Goal: Information Seeking & Learning: Compare options

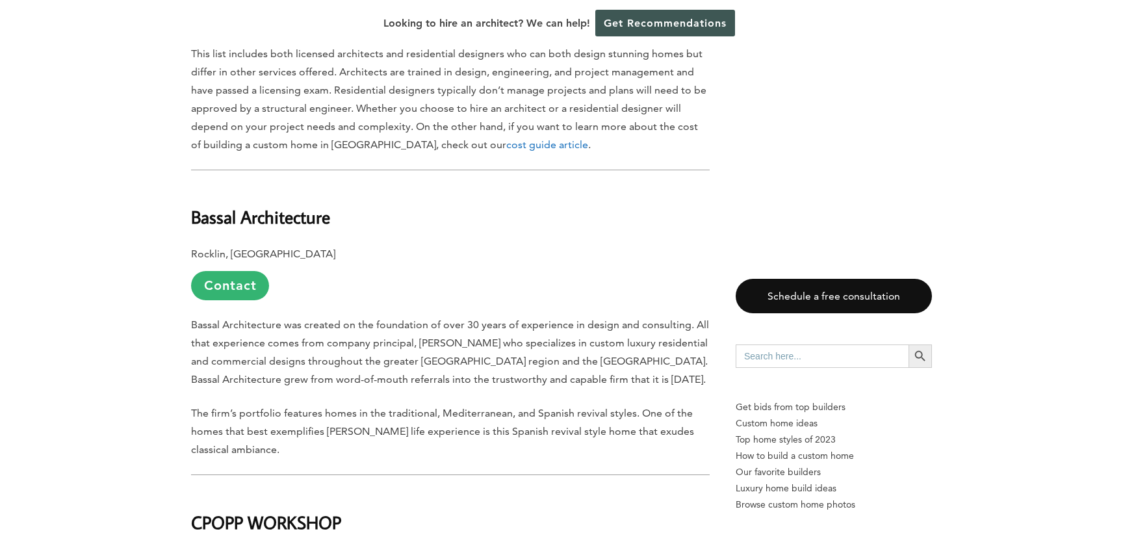
scroll to position [1212, 0]
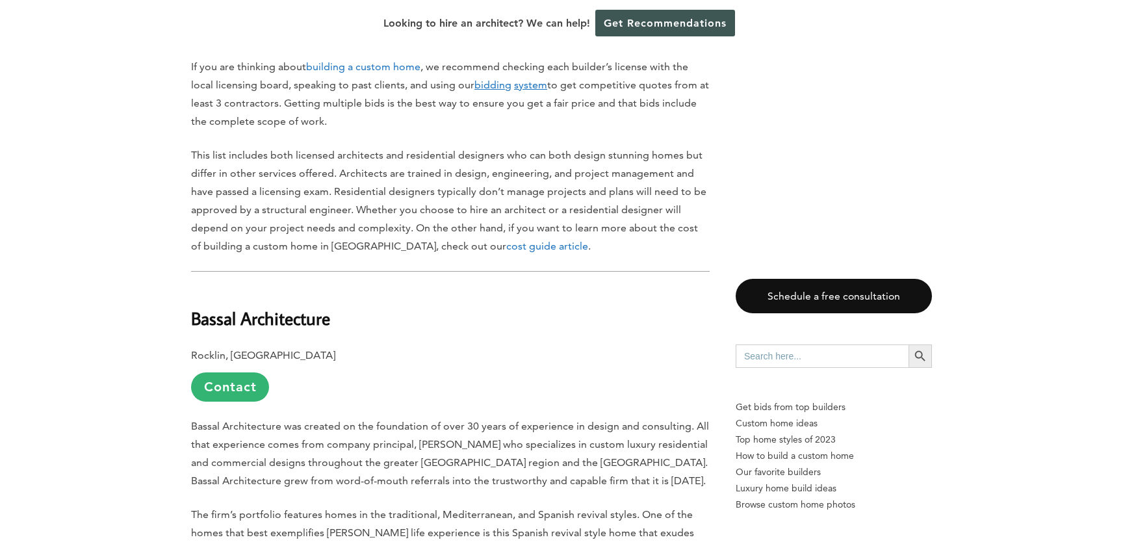
drag, startPoint x: 344, startPoint y: 321, endPoint x: 184, endPoint y: 299, distance: 161.5
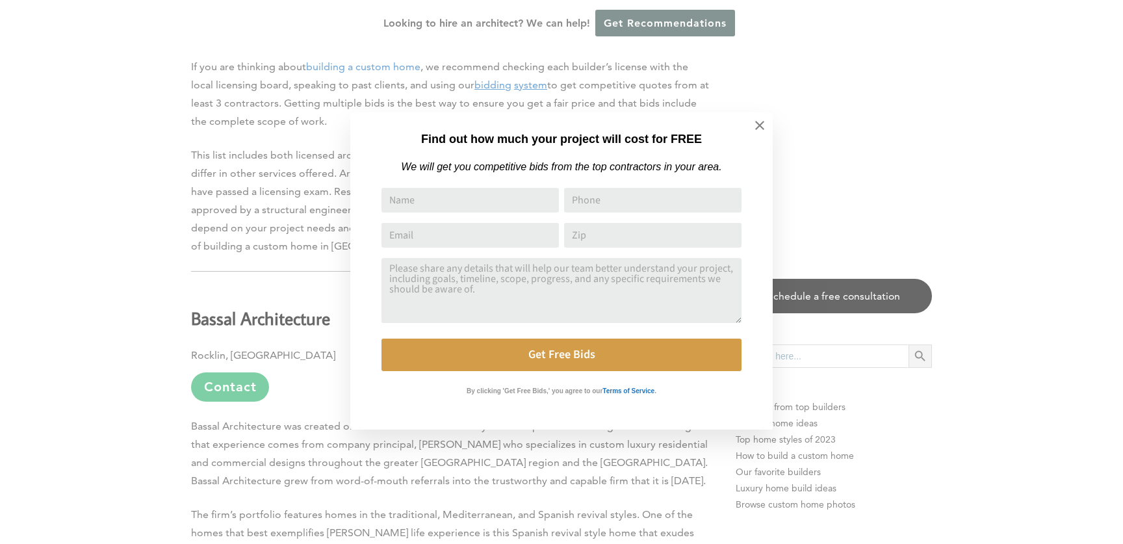
click at [121, 170] on div "Find out how much your project will cost for FREE We will get you competitive b…" at bounding box center [561, 272] width 1123 height 544
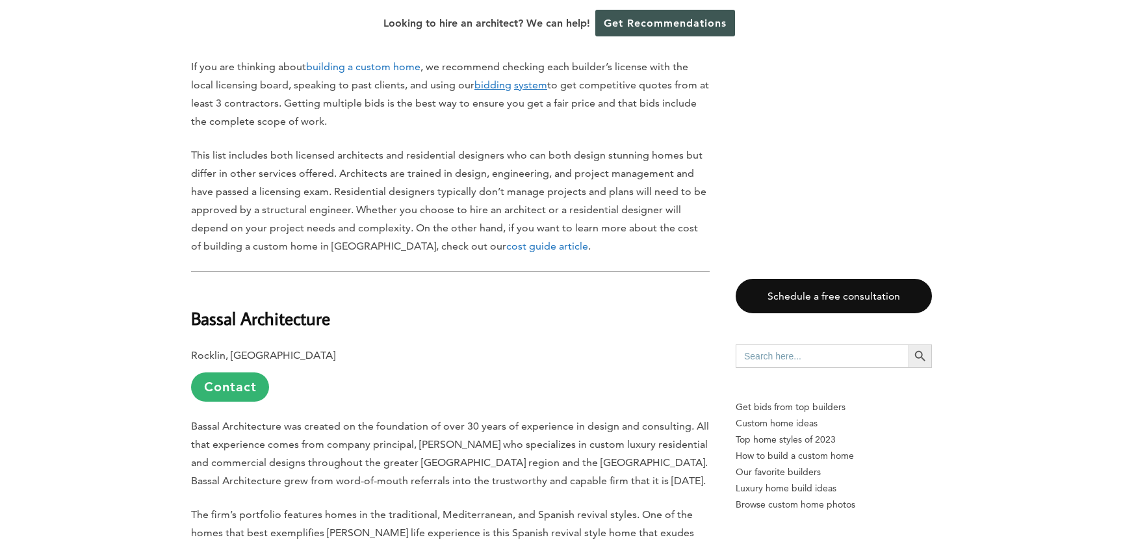
drag, startPoint x: 338, startPoint y: 317, endPoint x: 157, endPoint y: 318, distance: 180.7
copy b "Bassal Architecture"
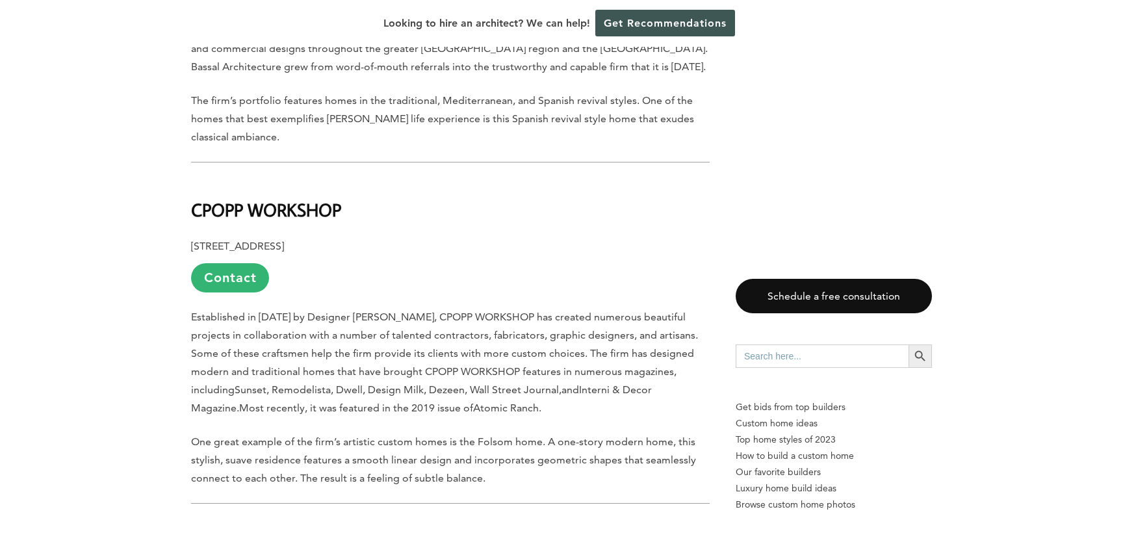
scroll to position [1627, 0]
click at [228, 271] on link "Contact" at bounding box center [230, 277] width 78 height 29
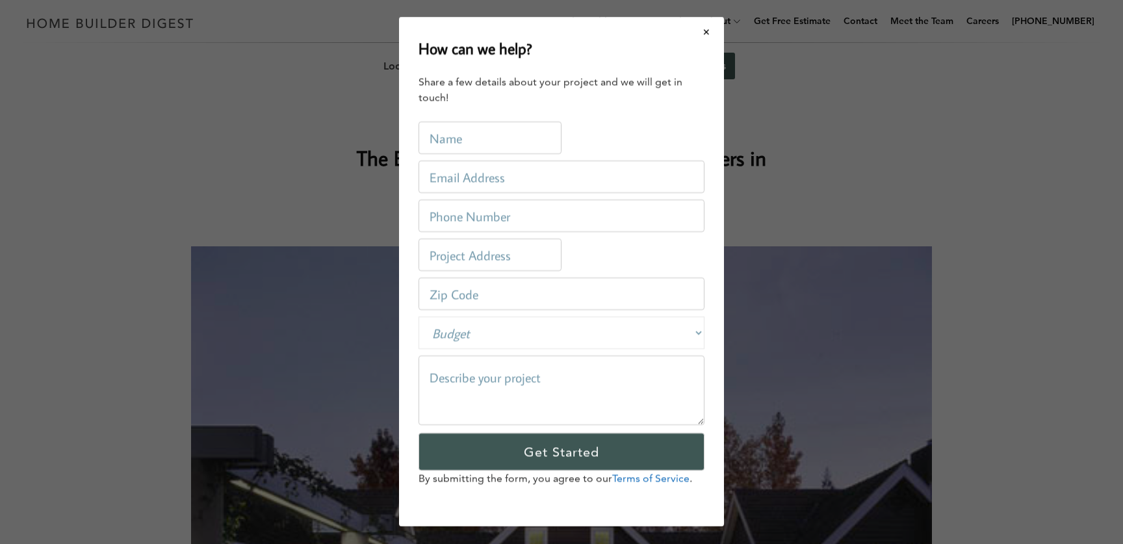
scroll to position [0, 0]
click at [703, 31] on button "Close modal" at bounding box center [707, 31] width 34 height 27
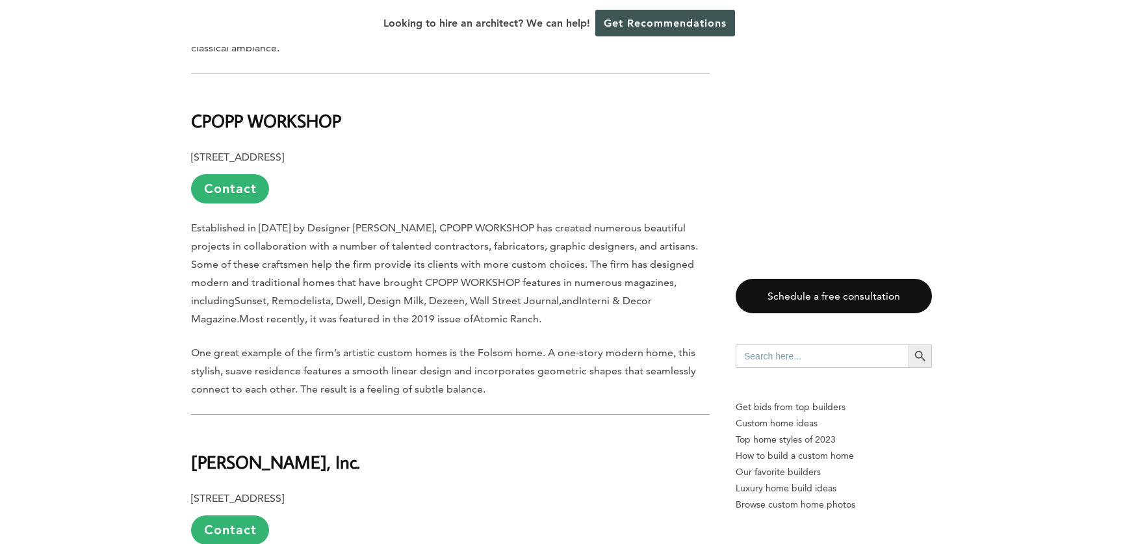
scroll to position [1722, 0]
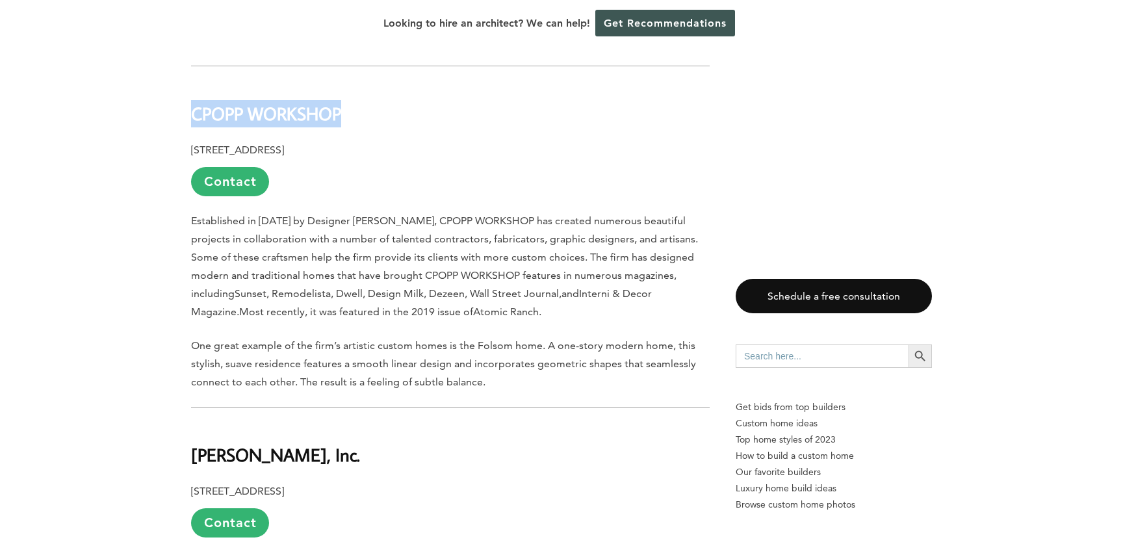
drag, startPoint x: 353, startPoint y: 110, endPoint x: 176, endPoint y: 120, distance: 177.8
copy b "CPOPP WORKSHOP"
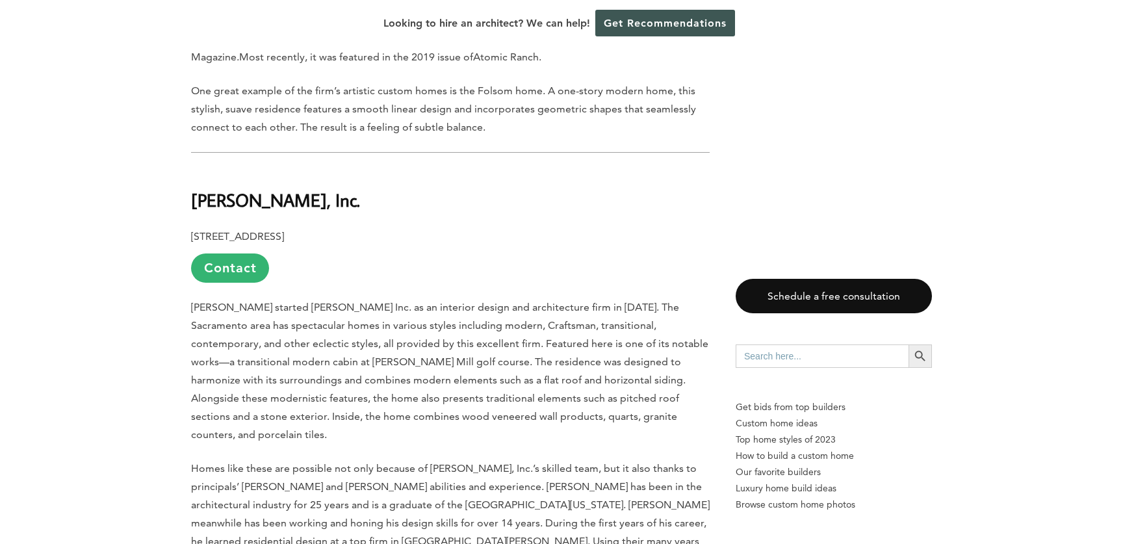
scroll to position [1978, 0]
drag, startPoint x: 338, startPoint y: 201, endPoint x: 182, endPoint y: 198, distance: 156.1
copy b "[PERSON_NAME], Inc."
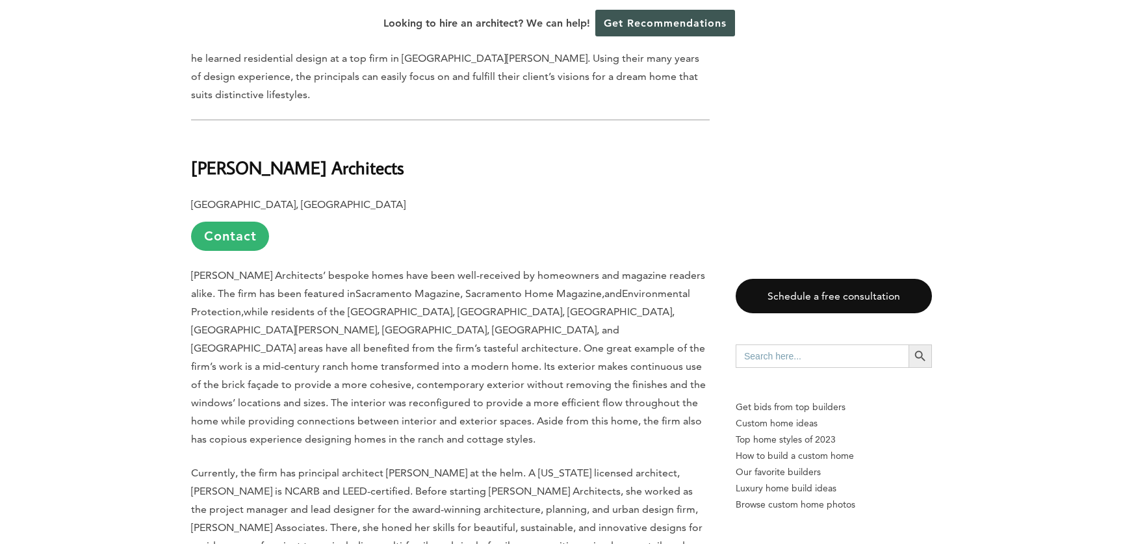
scroll to position [2467, 0]
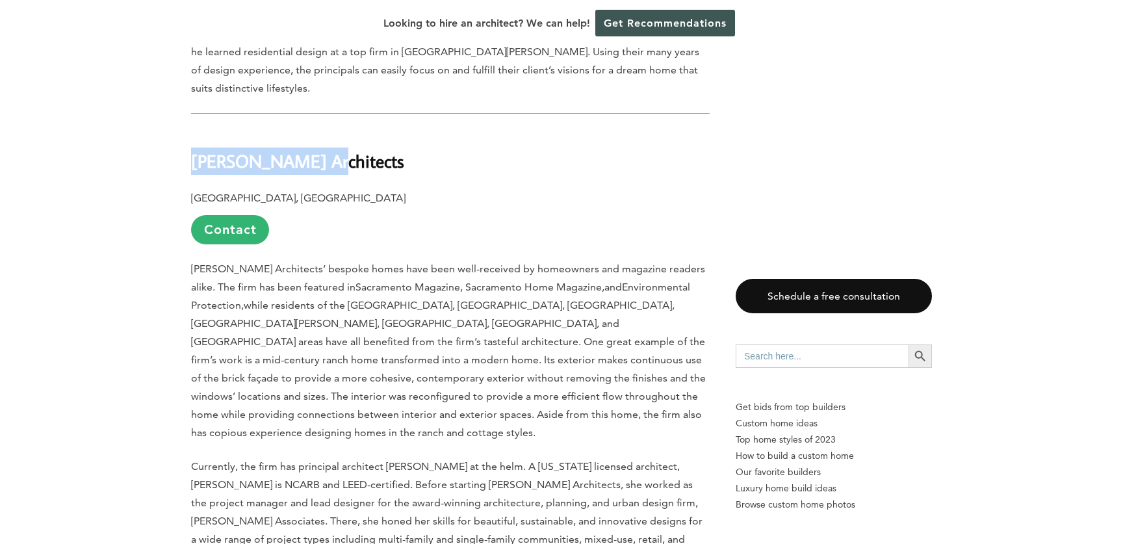
drag, startPoint x: 309, startPoint y: 136, endPoint x: 177, endPoint y: 140, distance: 131.4
copy b "[PERSON_NAME] Architects"
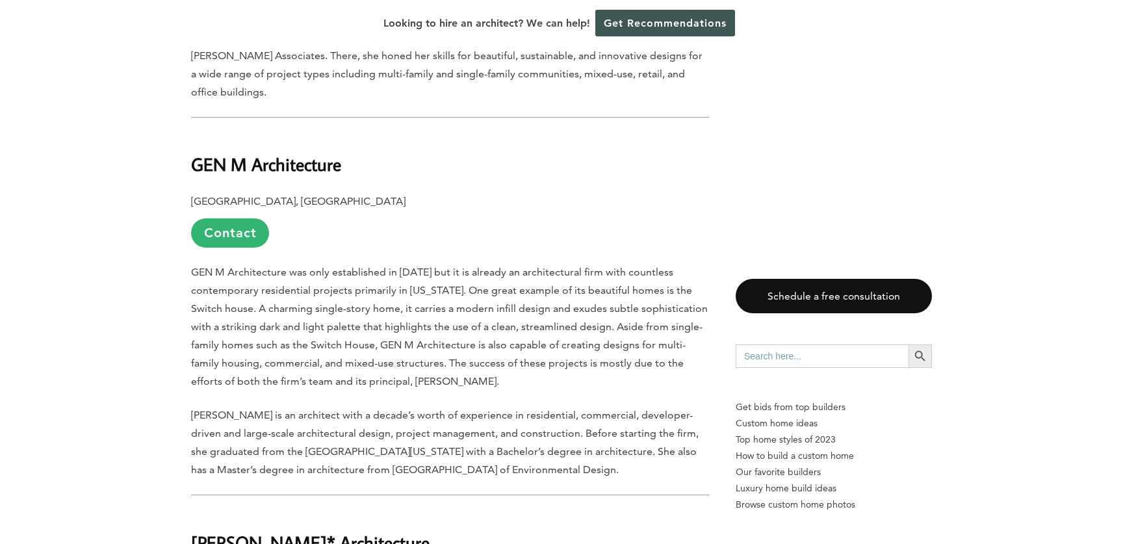
scroll to position [2939, 0]
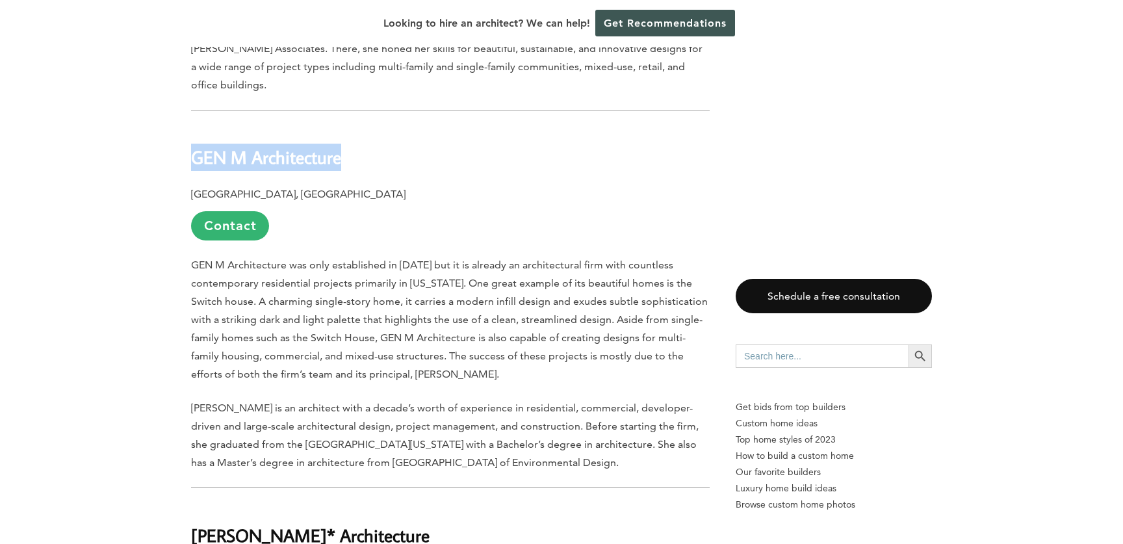
drag, startPoint x: 352, startPoint y: 105, endPoint x: 164, endPoint y: 98, distance: 188.0
copy b "GEN M Architecture"
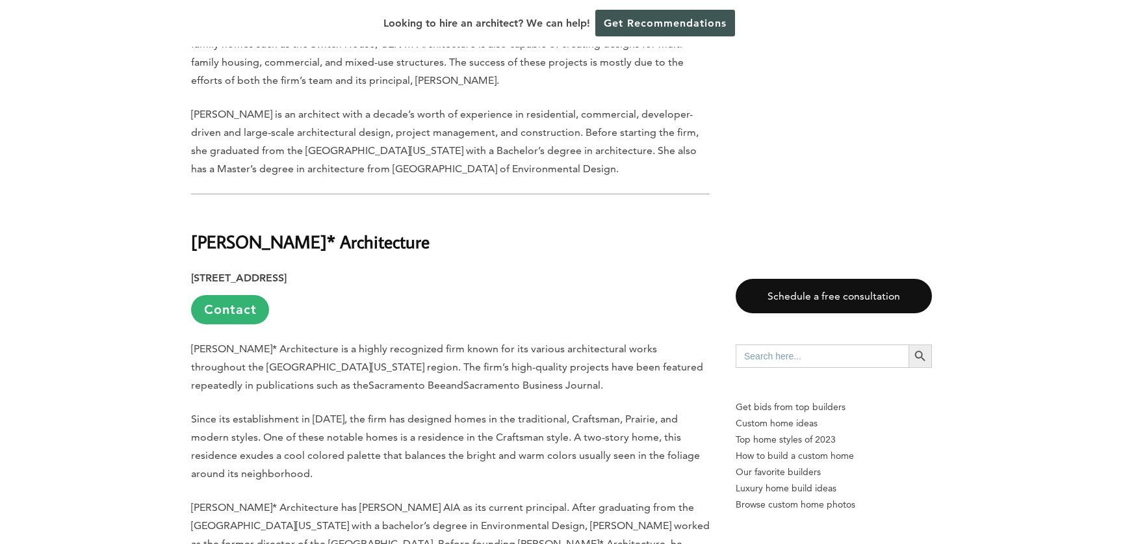
scroll to position [3234, 0]
drag, startPoint x: 373, startPoint y: 186, endPoint x: 164, endPoint y: 188, distance: 208.7
copy b "[PERSON_NAME]* Architecture"
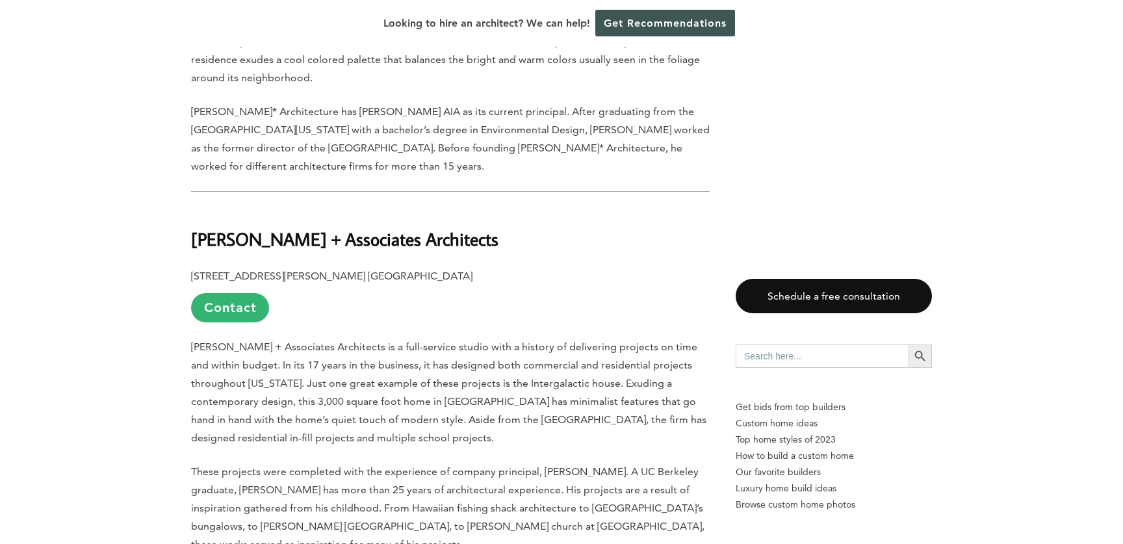
scroll to position [3638, 0]
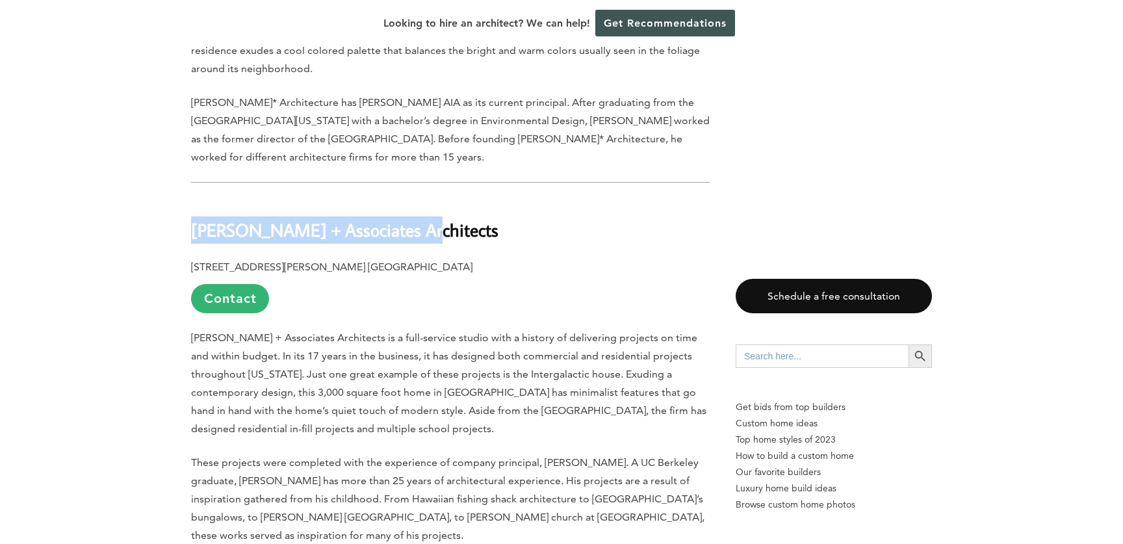
drag, startPoint x: 415, startPoint y: 172, endPoint x: 183, endPoint y: 173, distance: 232.8
copy b "[PERSON_NAME] + Associates Architects"
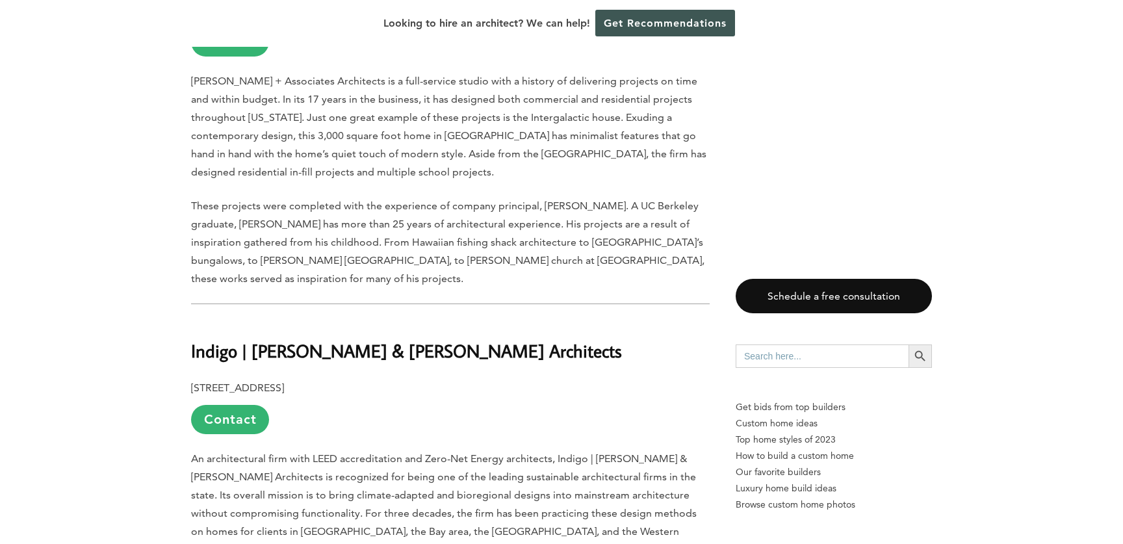
scroll to position [3901, 0]
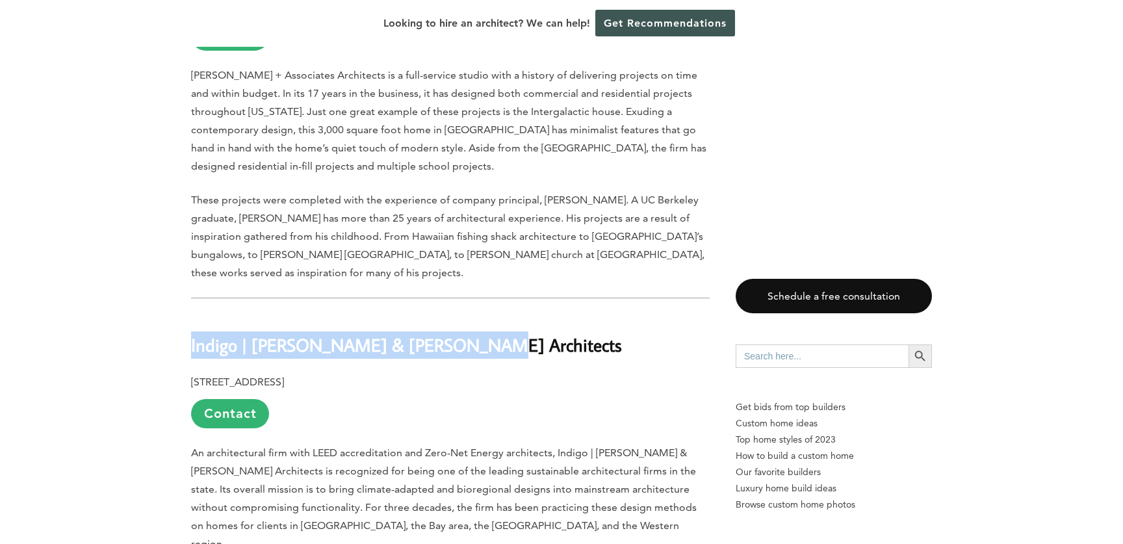
drag, startPoint x: 480, startPoint y: 292, endPoint x: 150, endPoint y: 293, distance: 330.9
copy b "Indigo | [PERSON_NAME] & [PERSON_NAME] Architects"
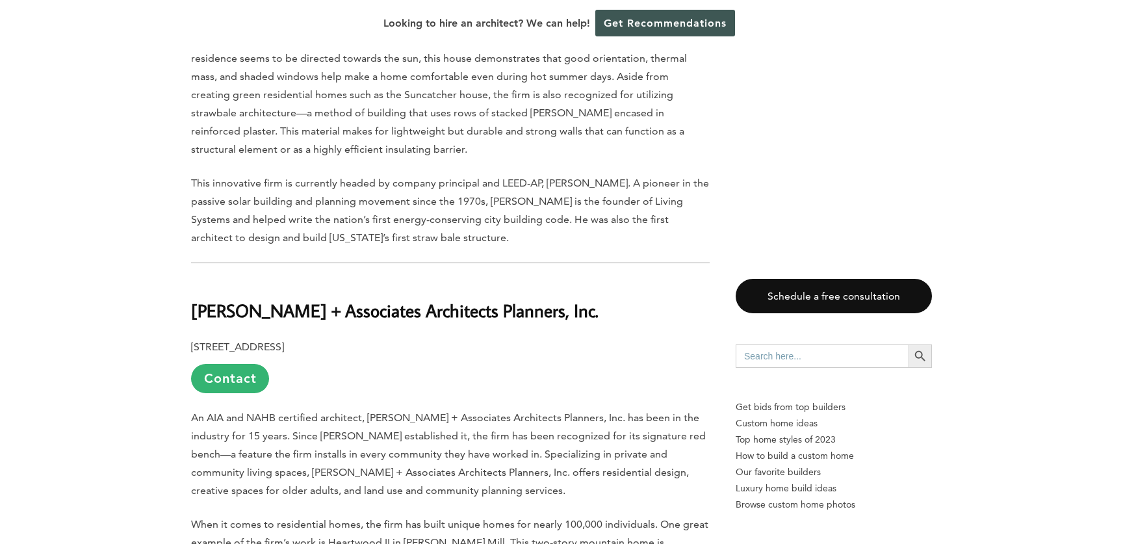
scroll to position [4481, 0]
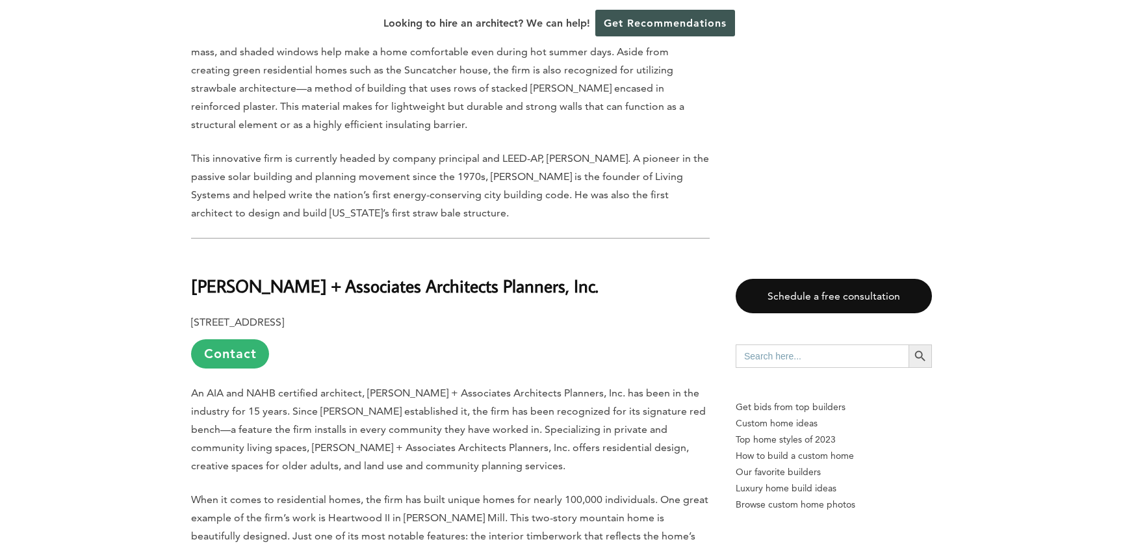
drag, startPoint x: 594, startPoint y: 212, endPoint x: 151, endPoint y: 193, distance: 442.5
click at [151, 193] on div "Last updated on [DATE] 04:07 pm Set in the middle of a four-county metropolitan…" at bounding box center [561, 448] width 1123 height 7984
copy b "[PERSON_NAME] + Associates Architects Planners, Inc."
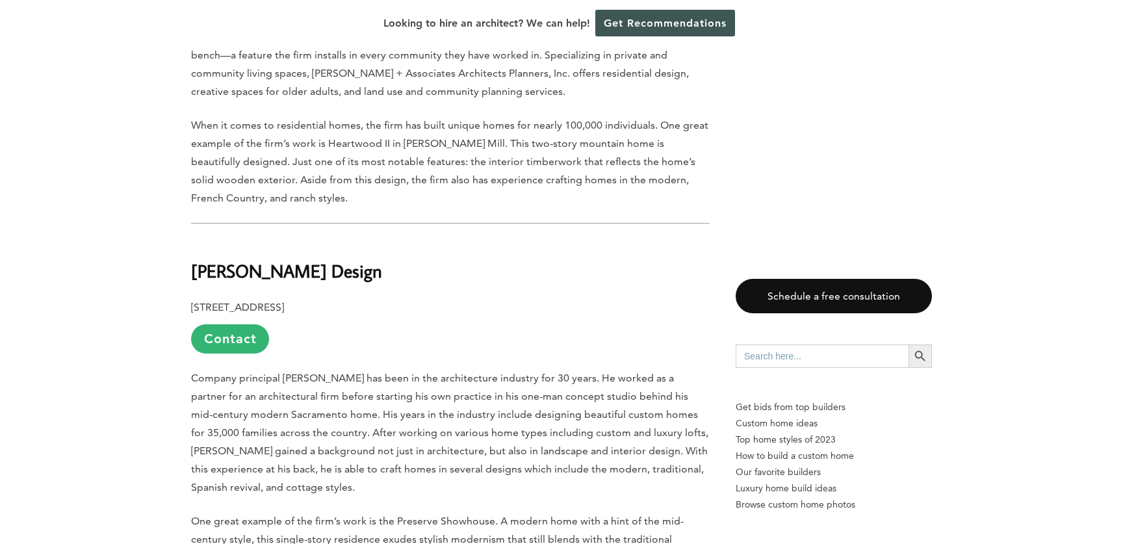
scroll to position [4857, 0]
drag, startPoint x: 363, startPoint y: 199, endPoint x: 174, endPoint y: 190, distance: 188.7
click at [174, 190] on div "Last updated on [DATE] 04:07 pm Set in the middle of a four-county metropolitan…" at bounding box center [561, 73] width 783 height 7984
copy b "[PERSON_NAME] Design"
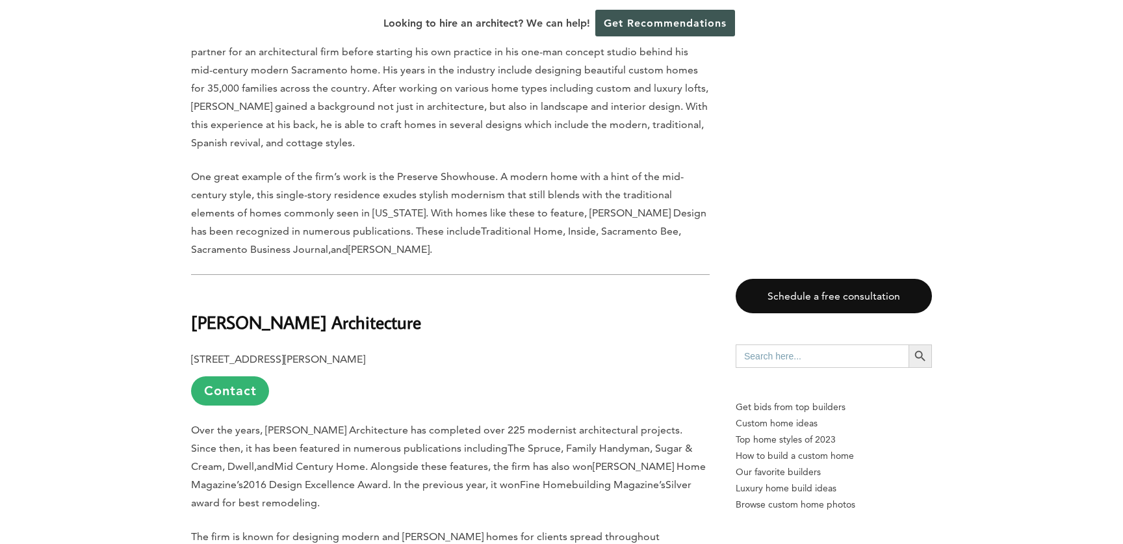
scroll to position [5206, 0]
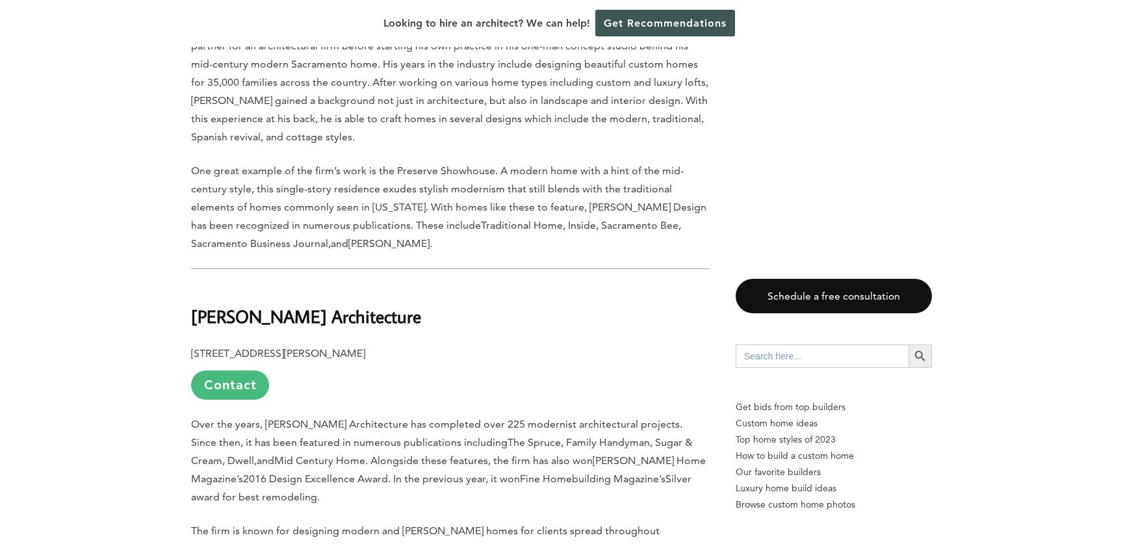
click at [235, 371] on link "Contact" at bounding box center [230, 385] width 78 height 29
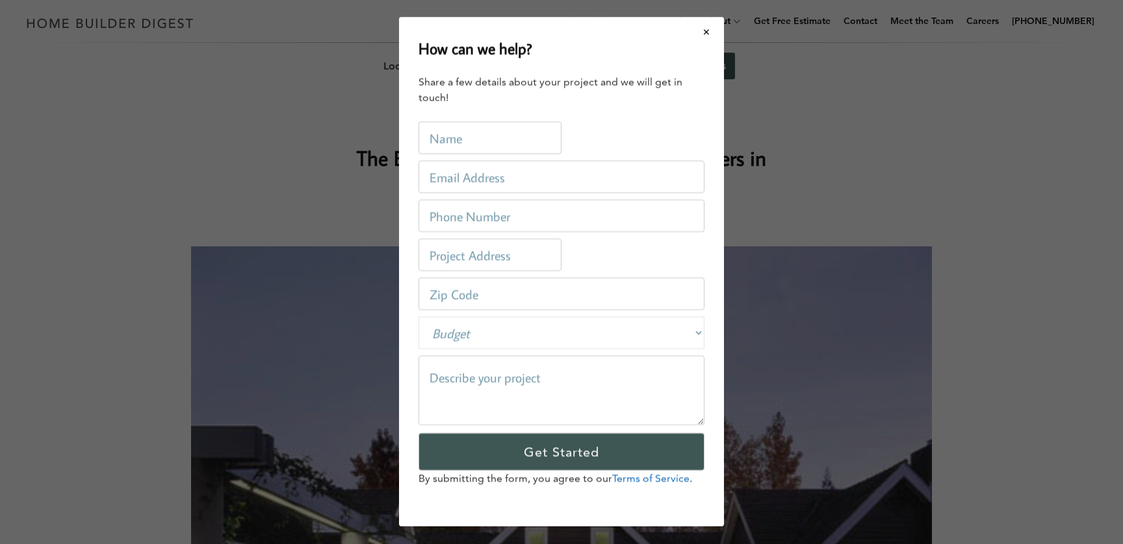
scroll to position [0, 0]
click at [711, 29] on button "Close modal" at bounding box center [707, 31] width 34 height 27
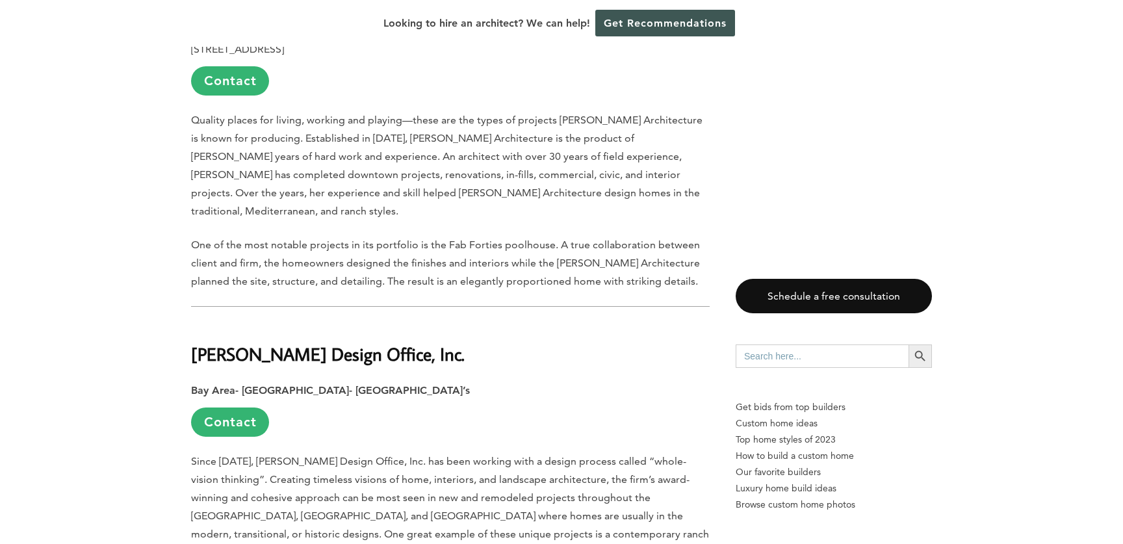
scroll to position [6068, 0]
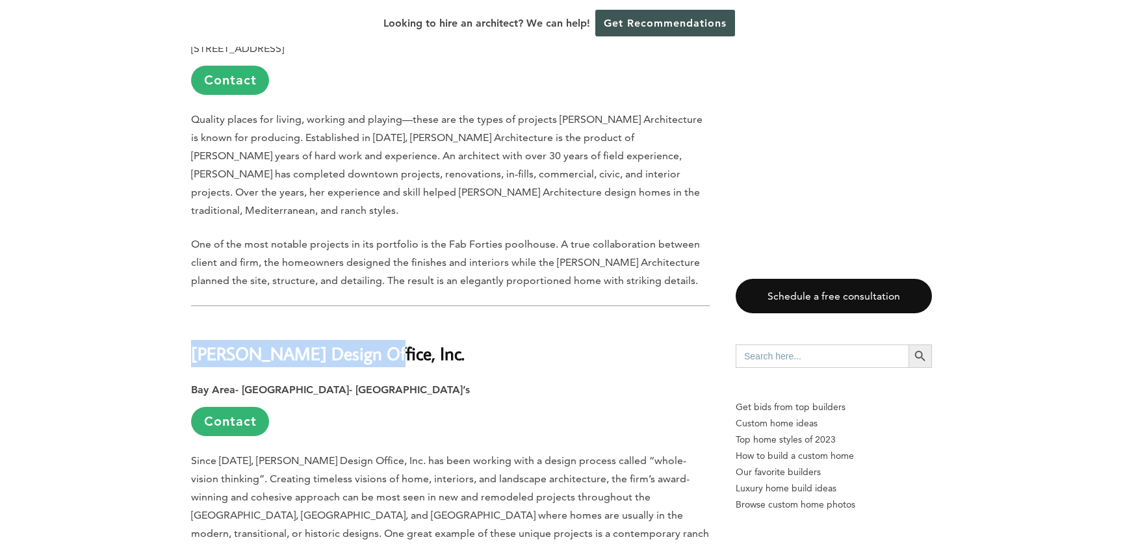
drag, startPoint x: 370, startPoint y: 246, endPoint x: 179, endPoint y: 244, distance: 190.5
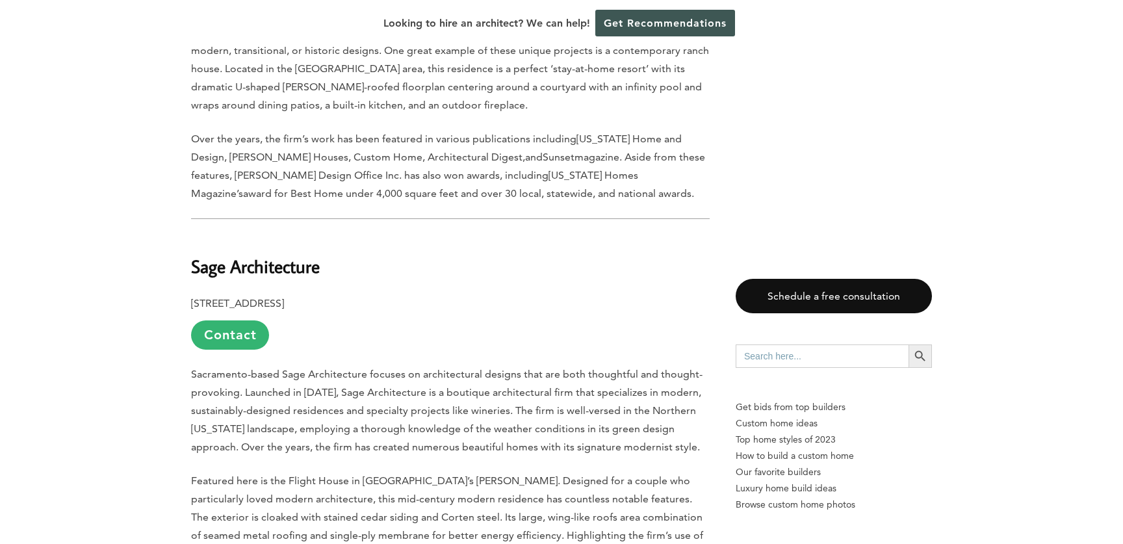
scroll to position [6542, 0]
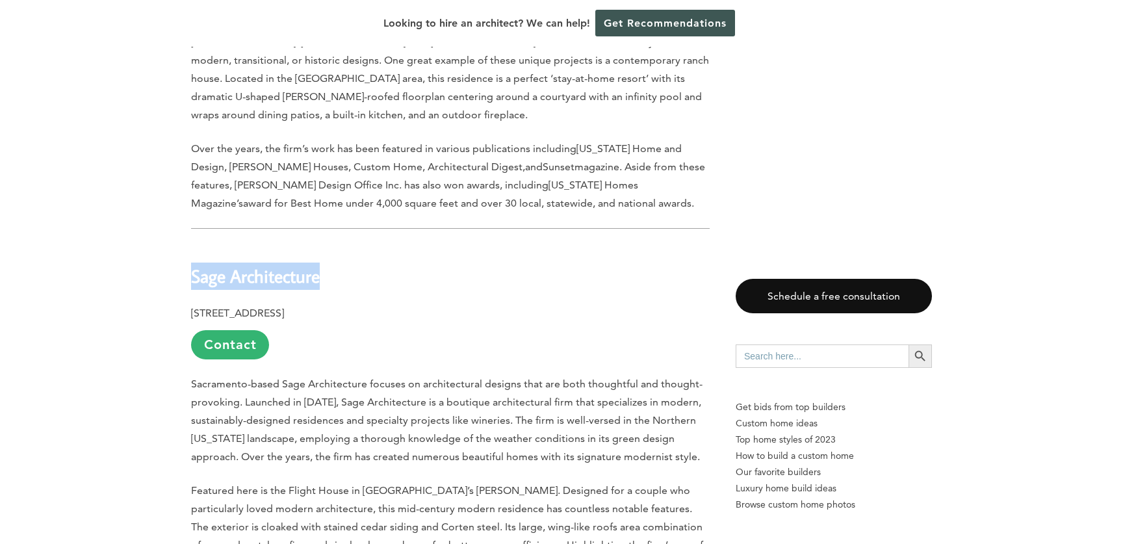
drag, startPoint x: 323, startPoint y: 151, endPoint x: 167, endPoint y: 148, distance: 156.1
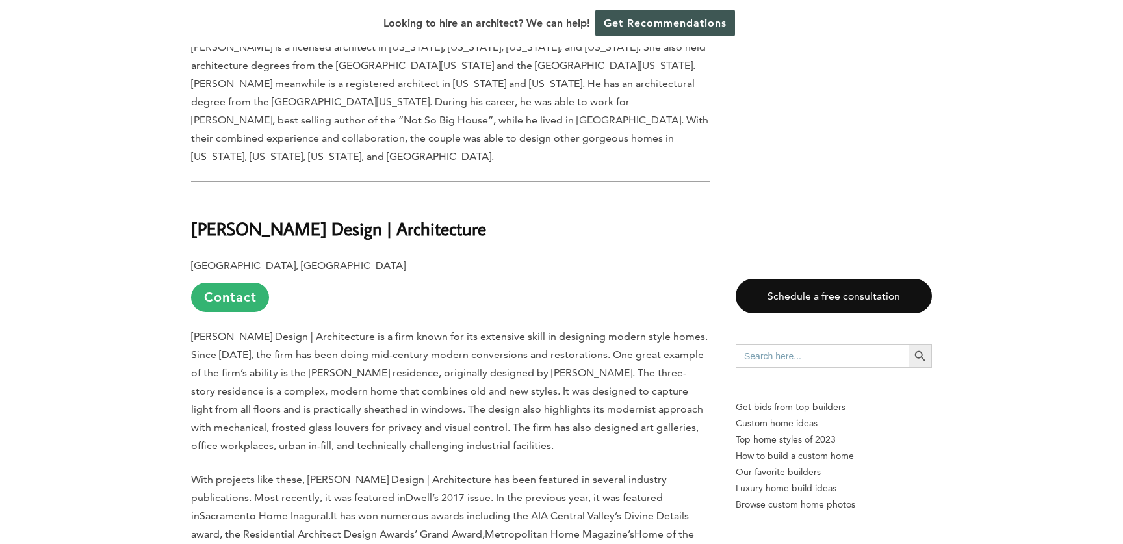
scroll to position [7176, 0]
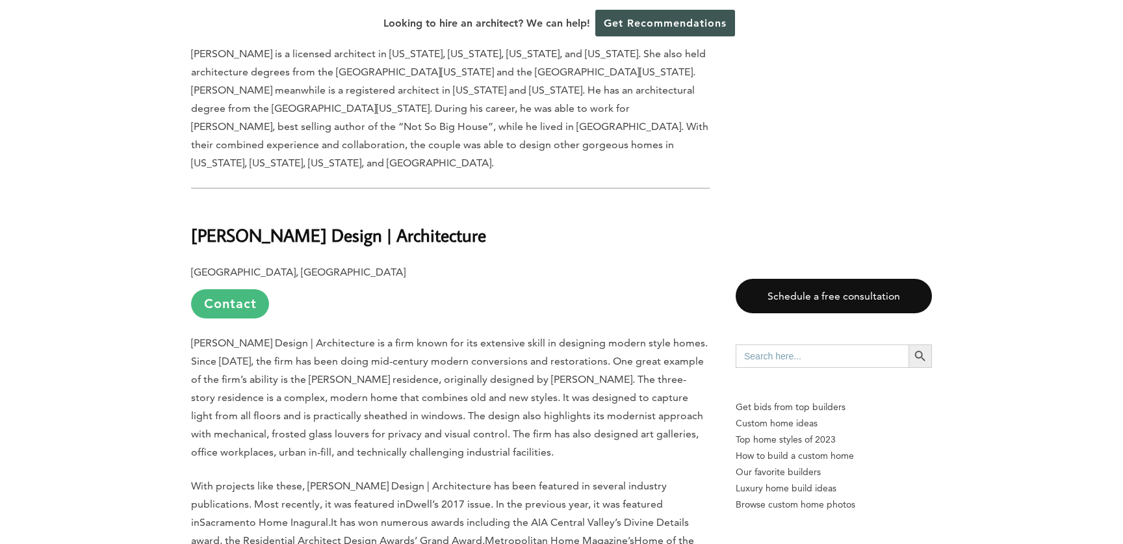
click at [233, 289] on link "Contact" at bounding box center [230, 303] width 78 height 29
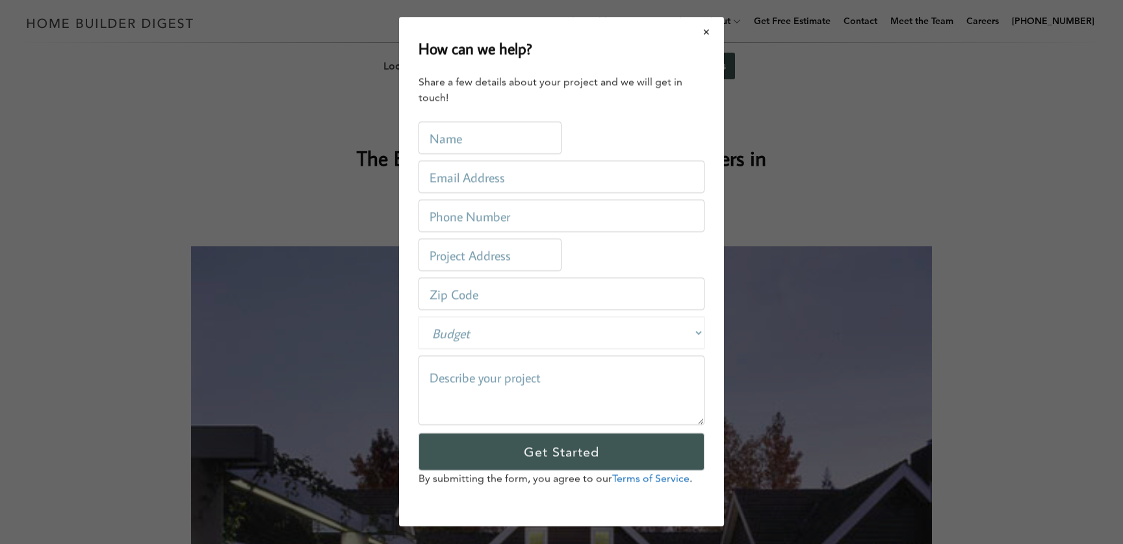
click at [708, 31] on button "Close modal" at bounding box center [707, 31] width 34 height 27
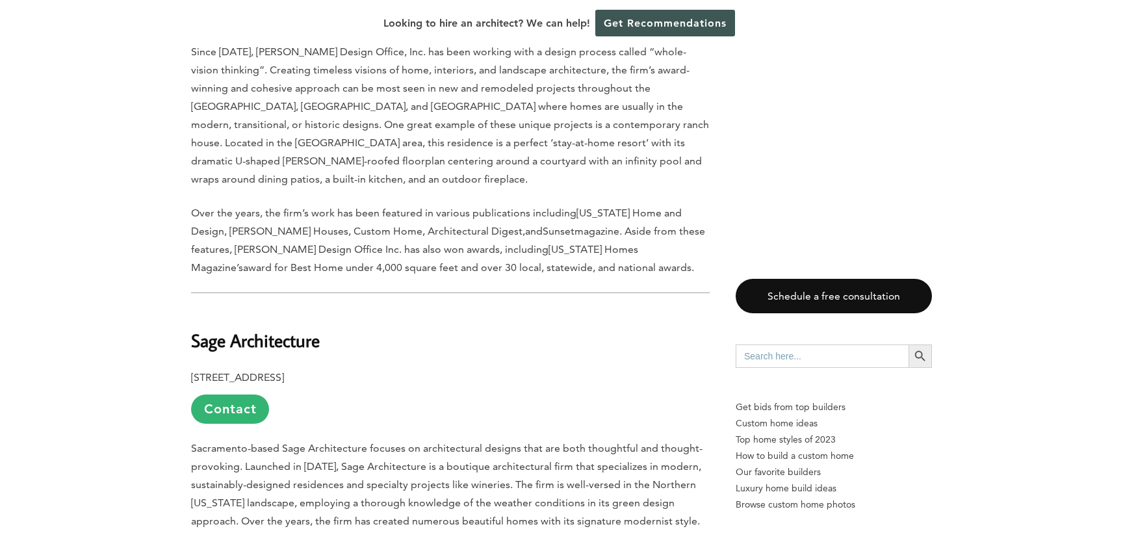
scroll to position [6481, 0]
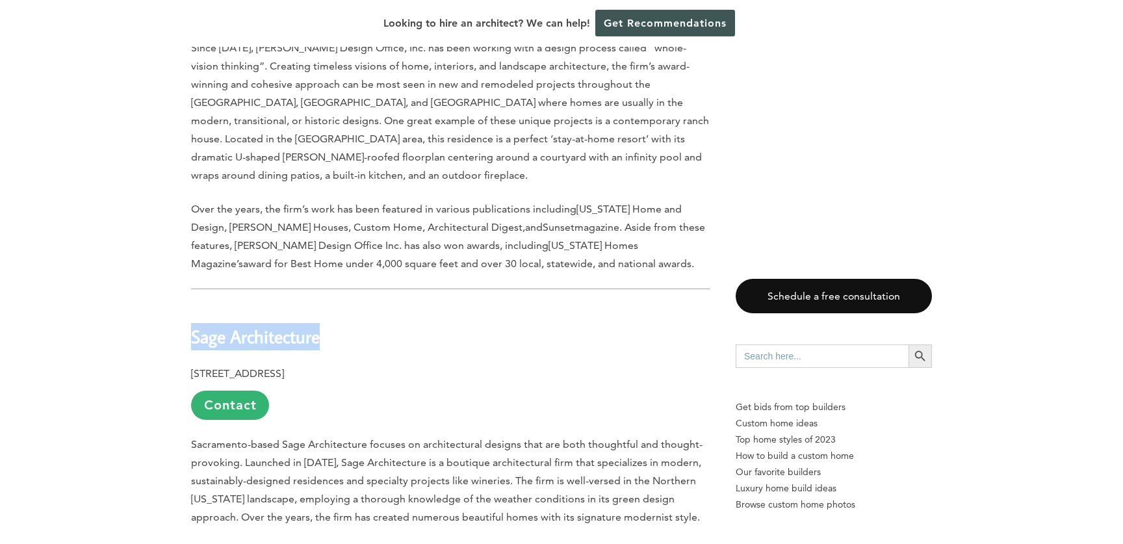
drag, startPoint x: 341, startPoint y: 214, endPoint x: 175, endPoint y: 212, distance: 165.8
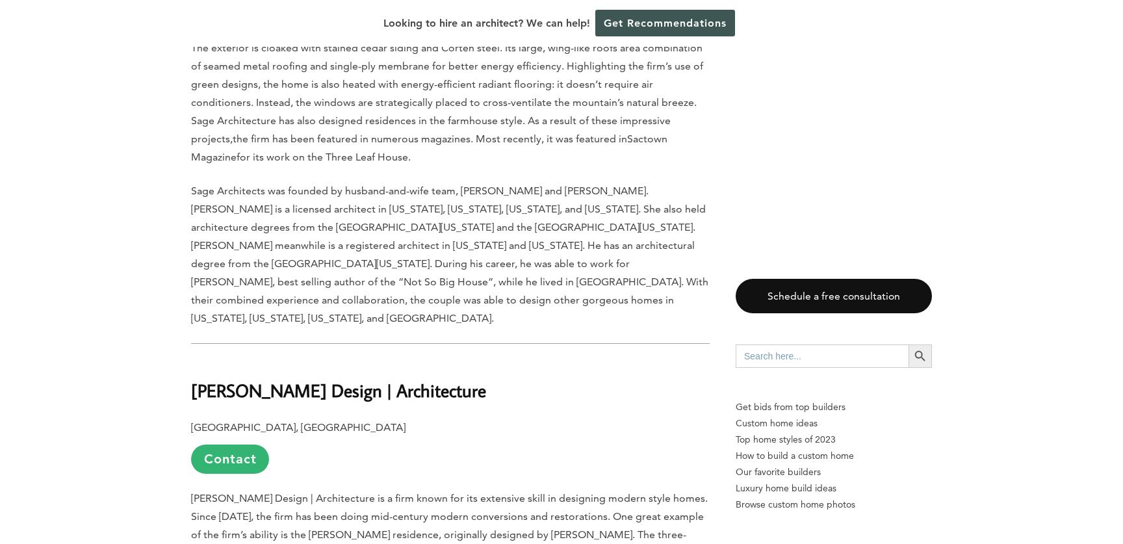
scroll to position [7038, 0]
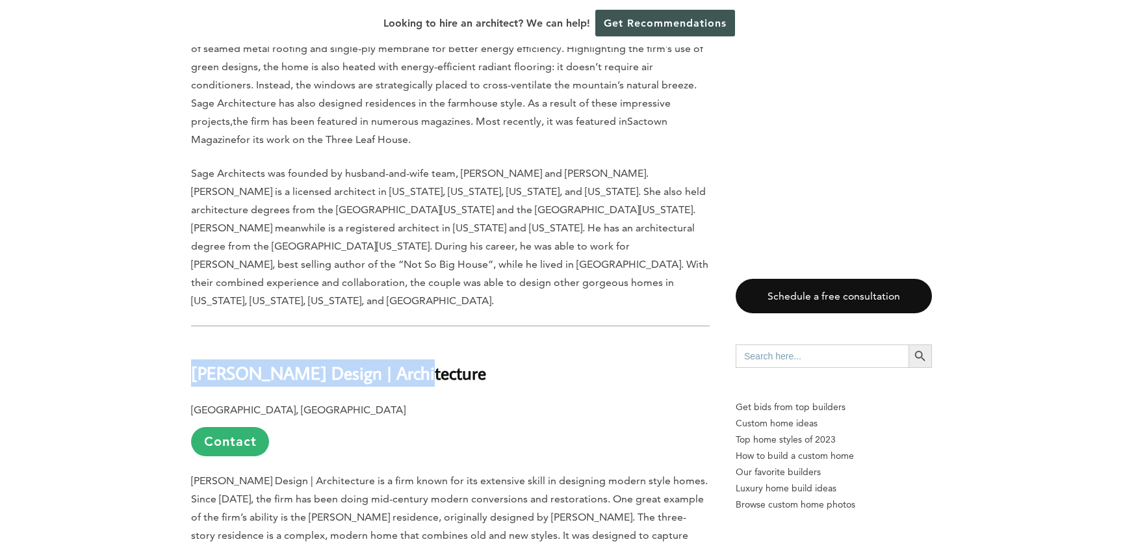
drag, startPoint x: 416, startPoint y: 226, endPoint x: 160, endPoint y: 233, distance: 256.3
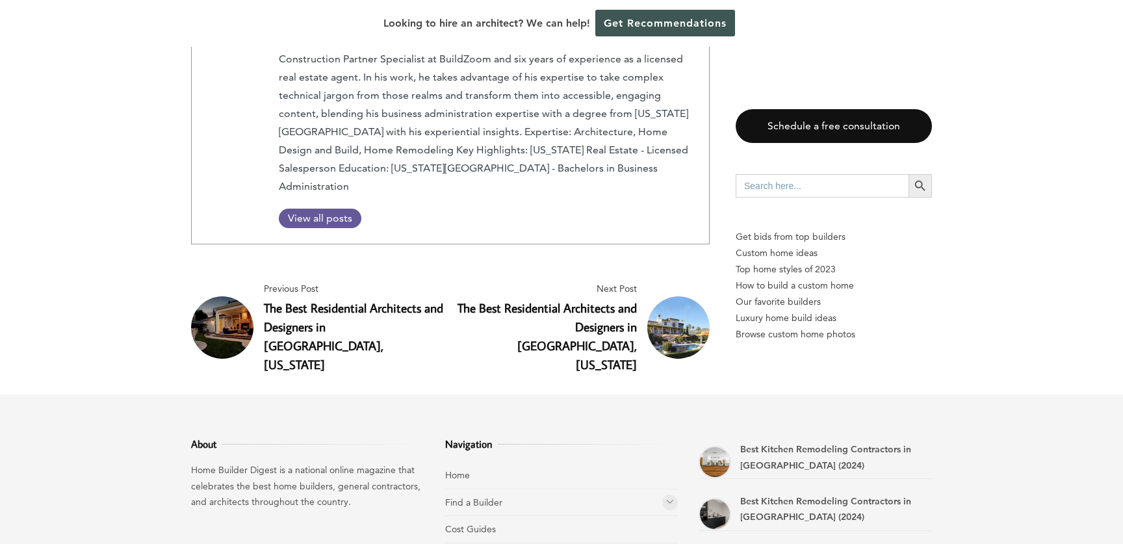
scroll to position [8494, 0]
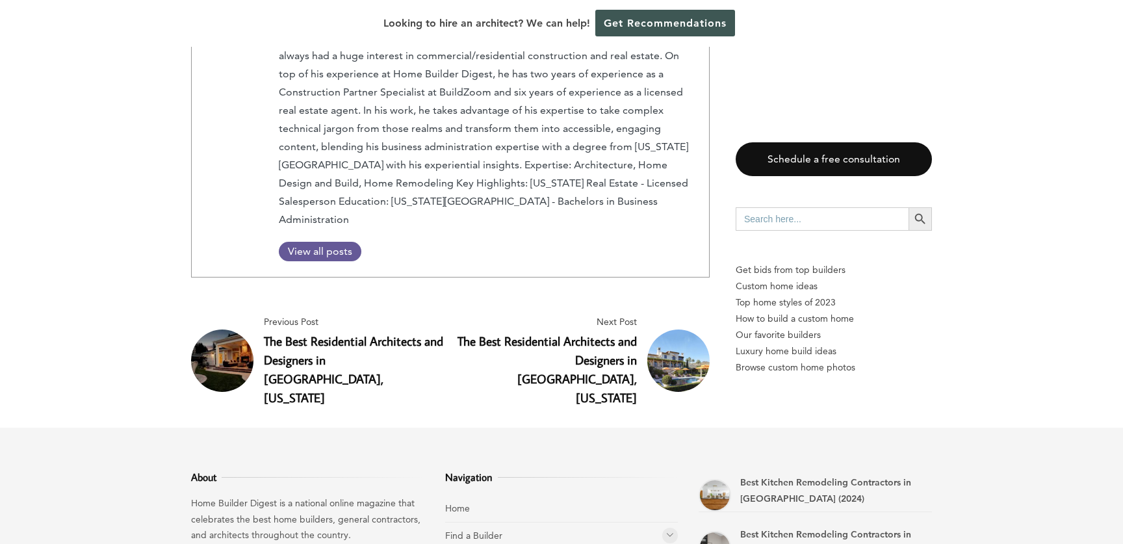
click at [289, 333] on link "The Best Residential Architects and Designers in [GEOGRAPHIC_DATA], [US_STATE]" at bounding box center [353, 369] width 179 height 72
